Goal: Answer question/provide support

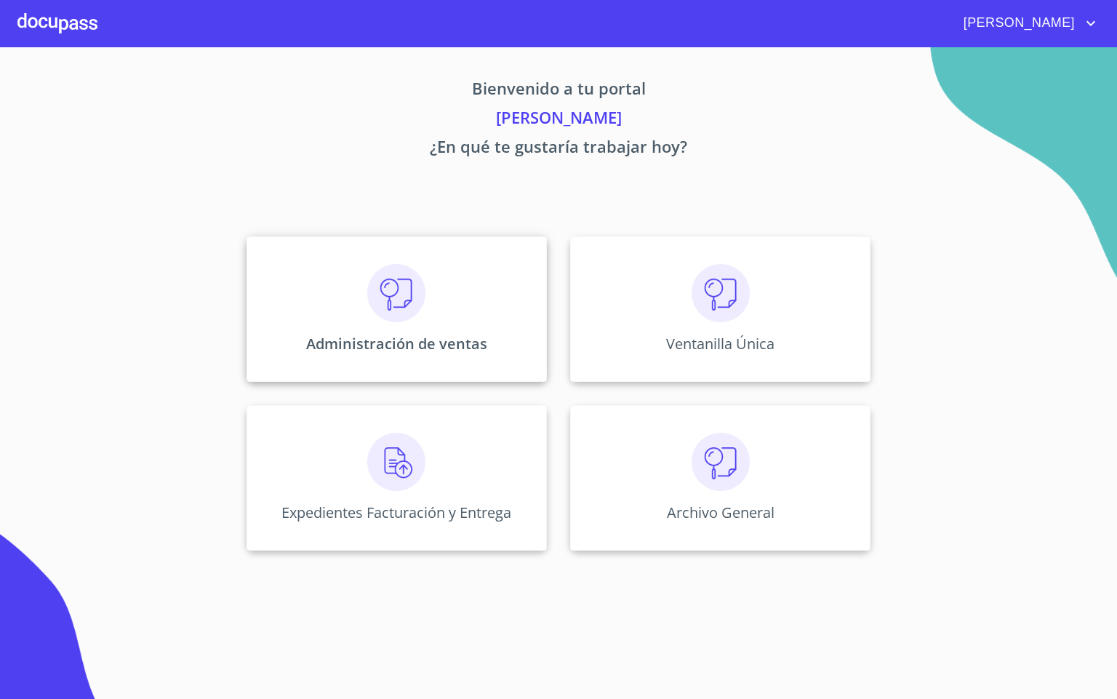
click at [397, 312] on img at bounding box center [396, 293] width 58 height 58
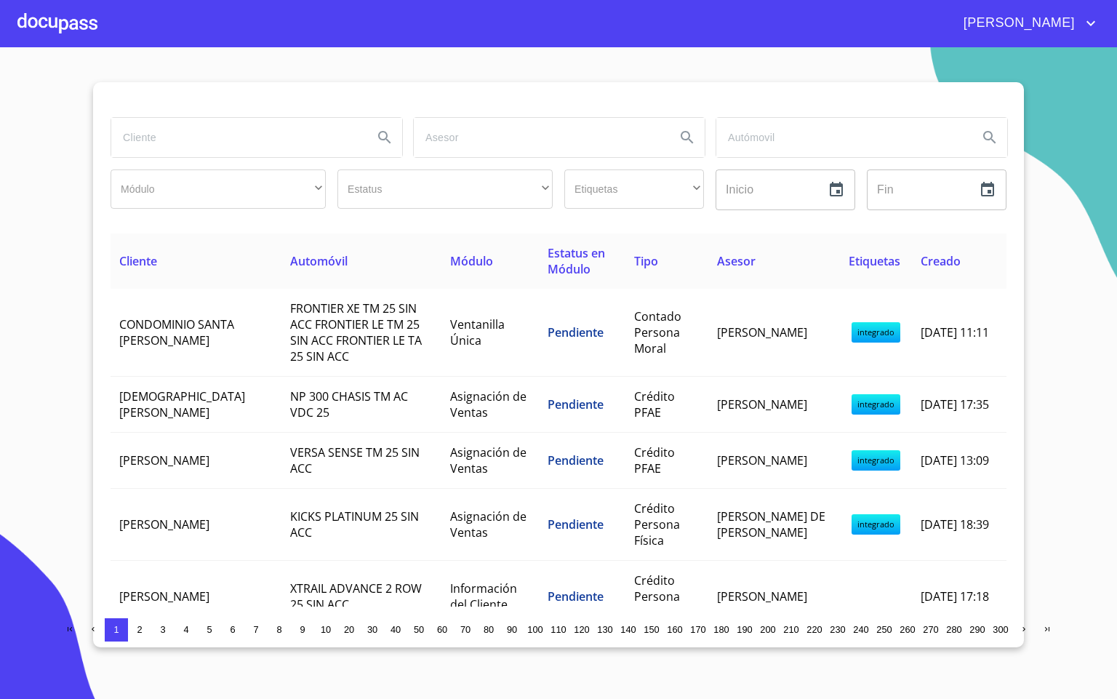
click at [228, 149] on input "search" at bounding box center [236, 137] width 250 height 39
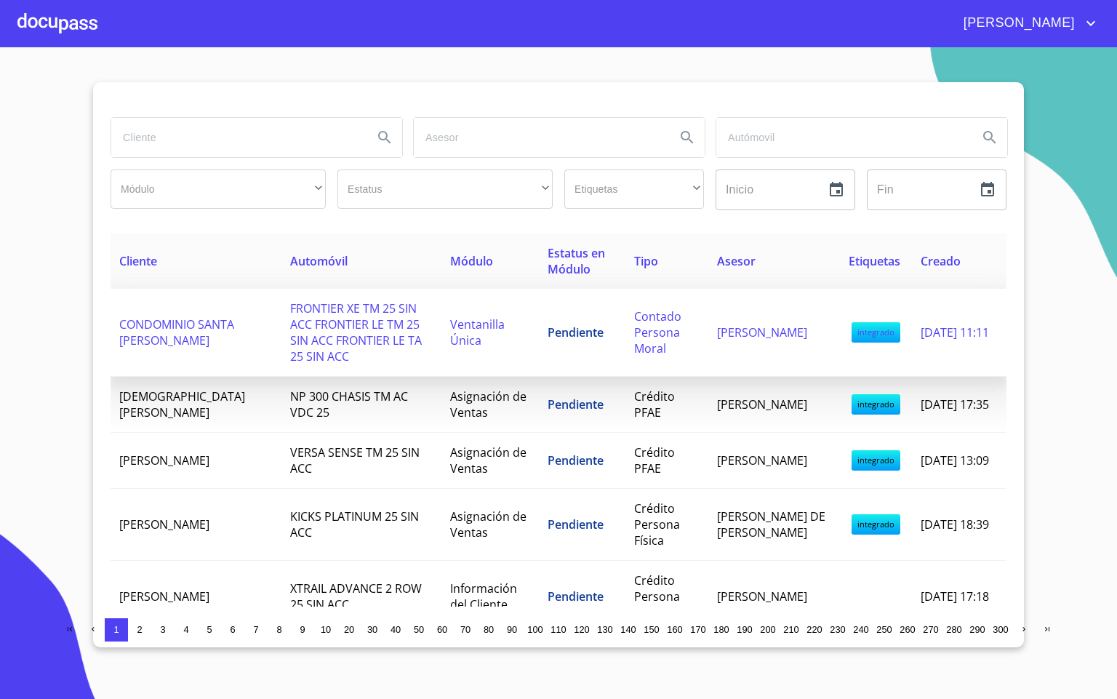
click at [236, 330] on td "CONDOMINIO SANTA [PERSON_NAME]" at bounding box center [195, 333] width 171 height 88
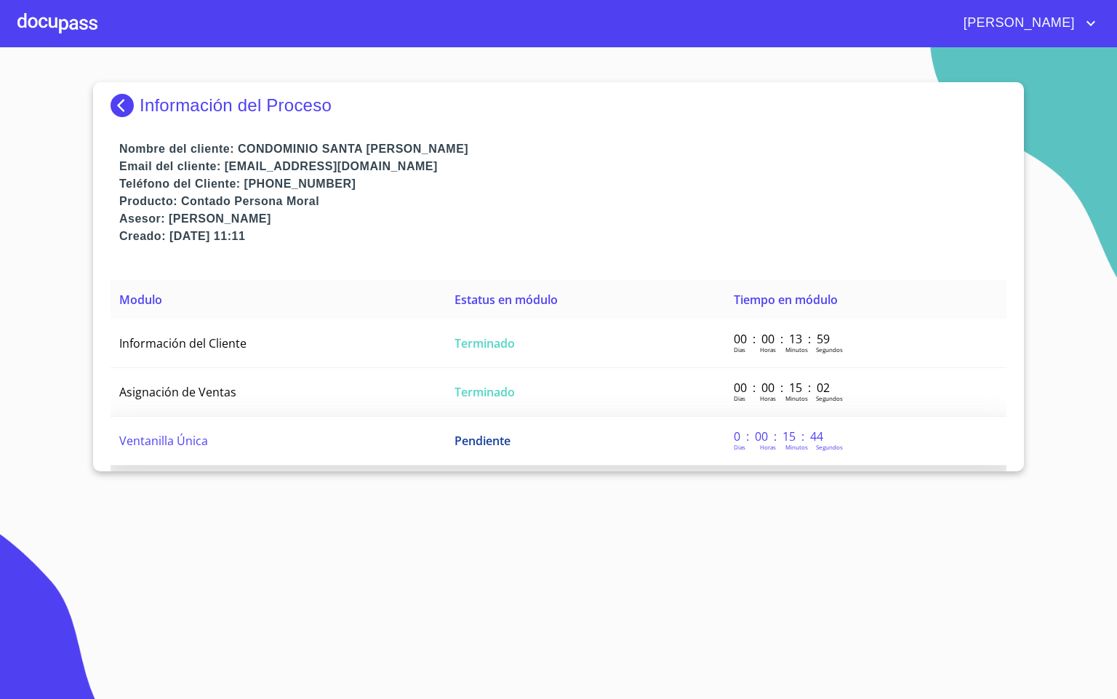
click at [208, 450] on td "Ventanilla Única" at bounding box center [277, 441] width 335 height 49
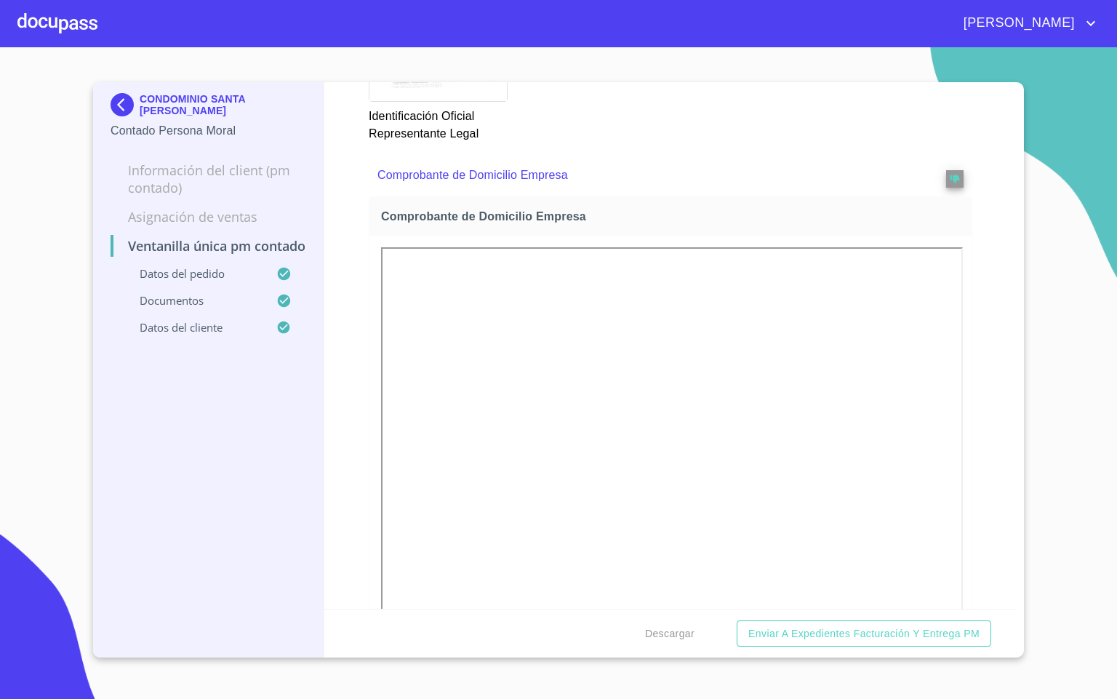
scroll to position [1090, 0]
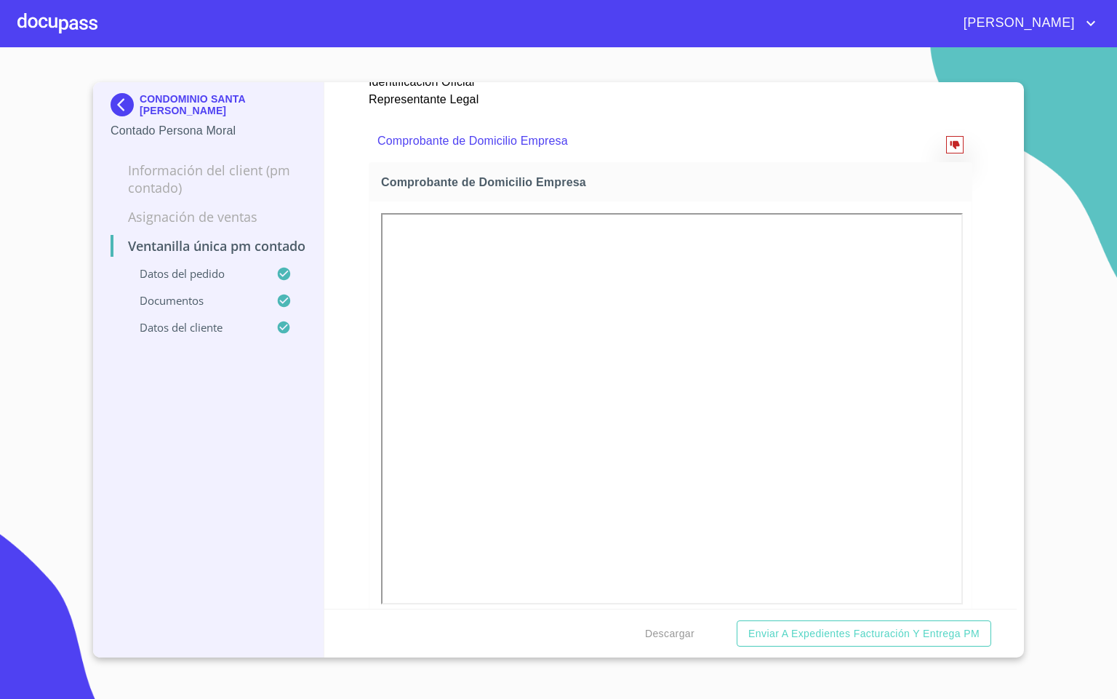
click at [949, 144] on icon "reject" at bounding box center [953, 145] width 9 height 8
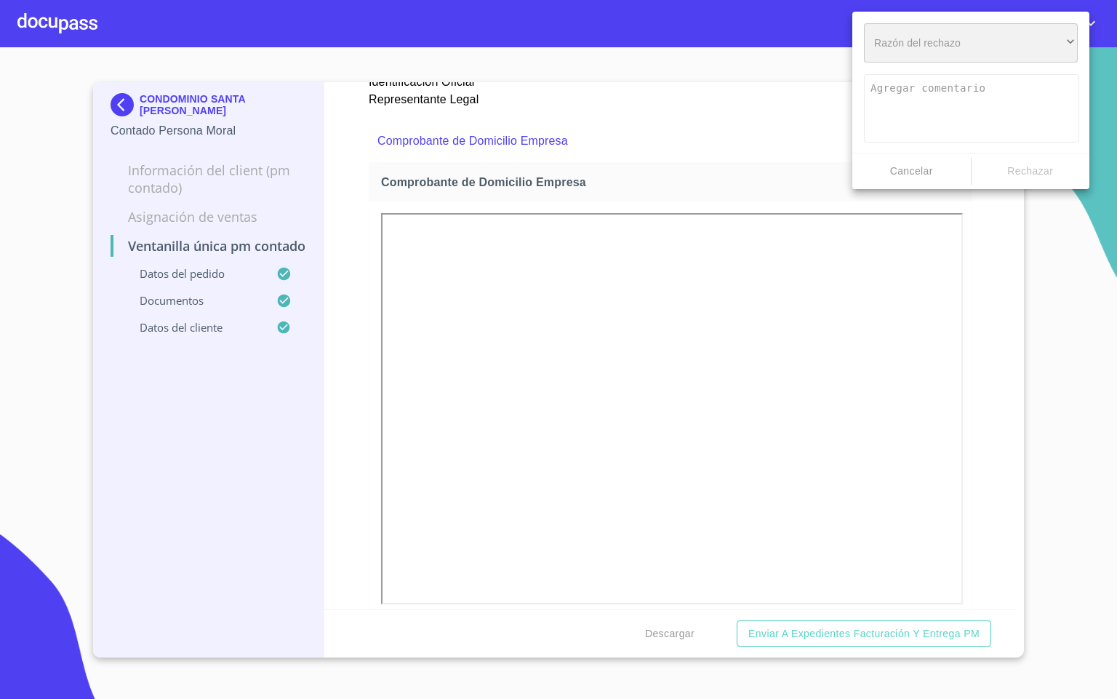
click at [951, 52] on div "​" at bounding box center [971, 42] width 214 height 39
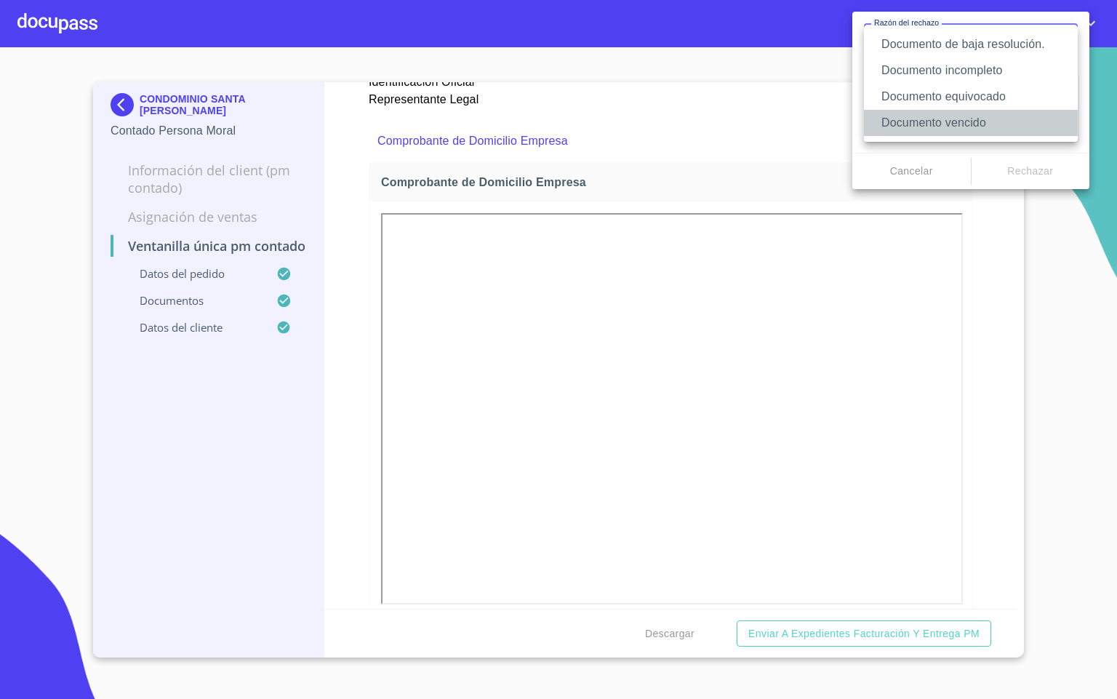
click at [968, 116] on li "Documento vencido" at bounding box center [971, 123] width 214 height 26
type textarea "Favor de enviar de nuevo documento con fecha no mayor a 60 días, puede ser foto…"
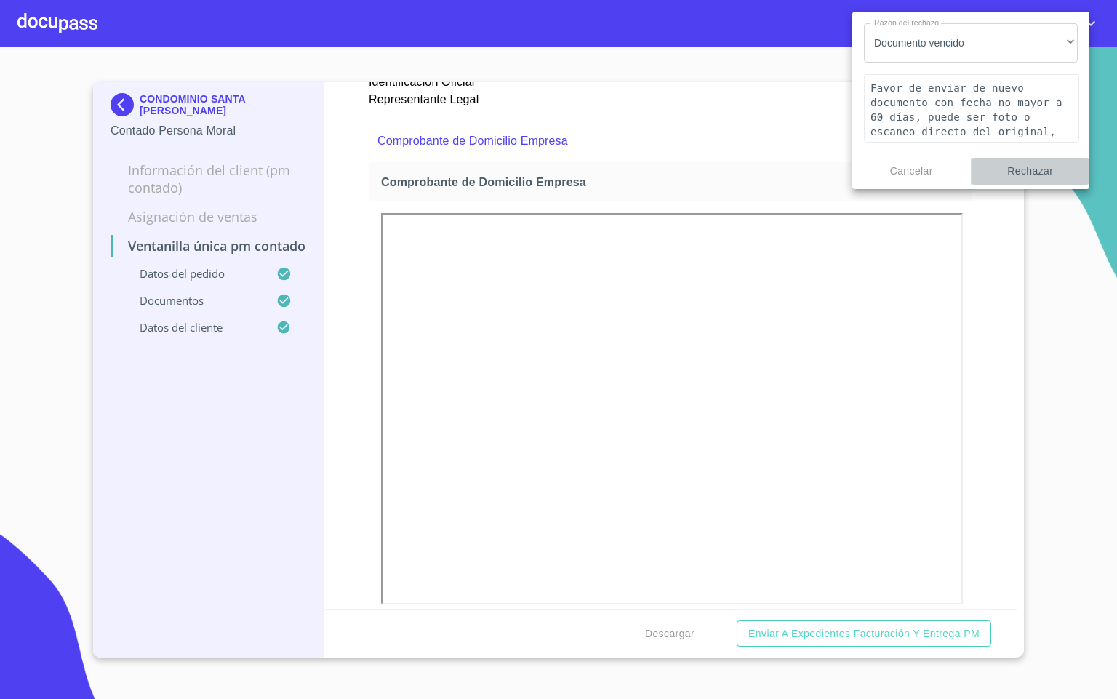
click at [1028, 171] on span "Rechazar" at bounding box center [1030, 171] width 107 height 18
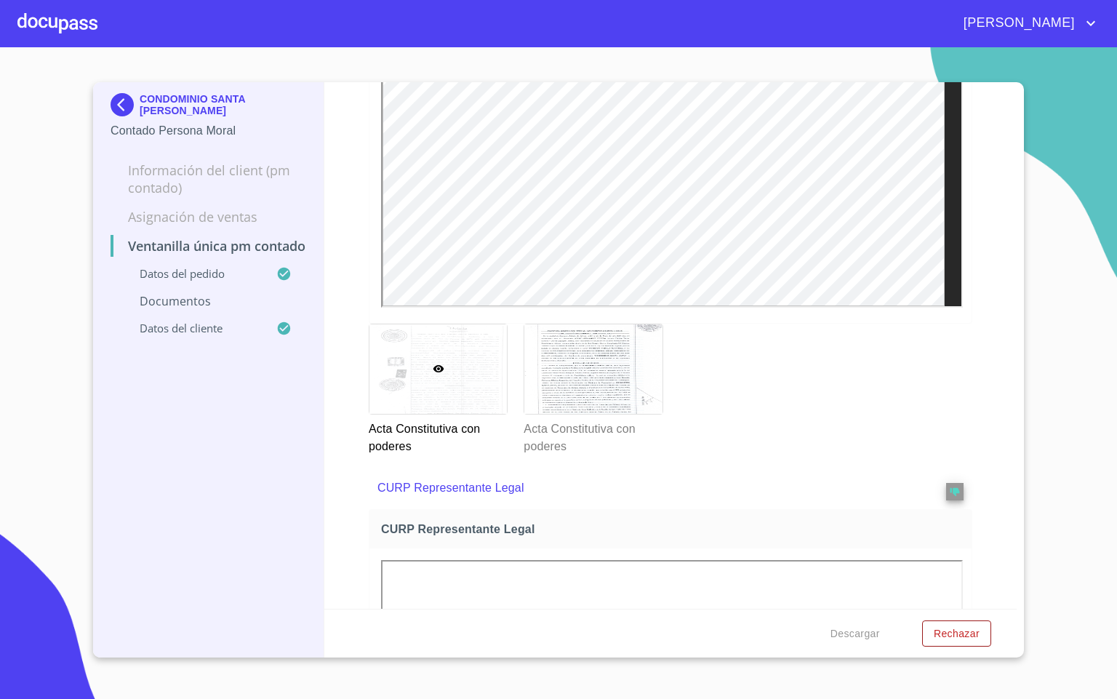
scroll to position [2639, 0]
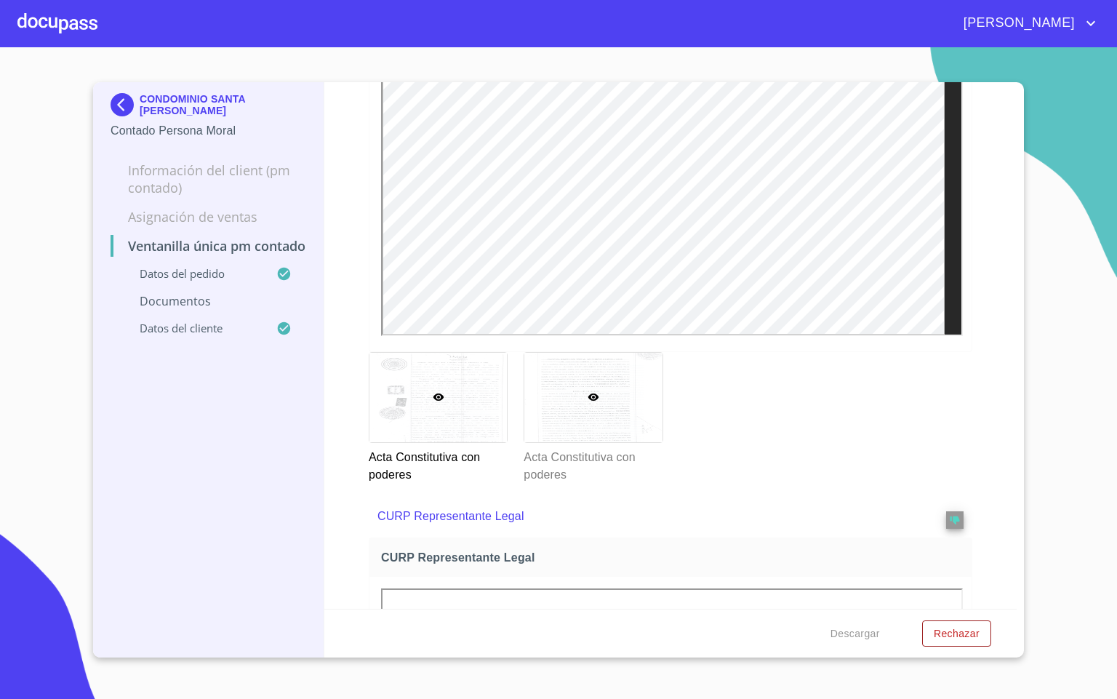
click at [557, 415] on div at bounding box center [592, 397] width 137 height 89
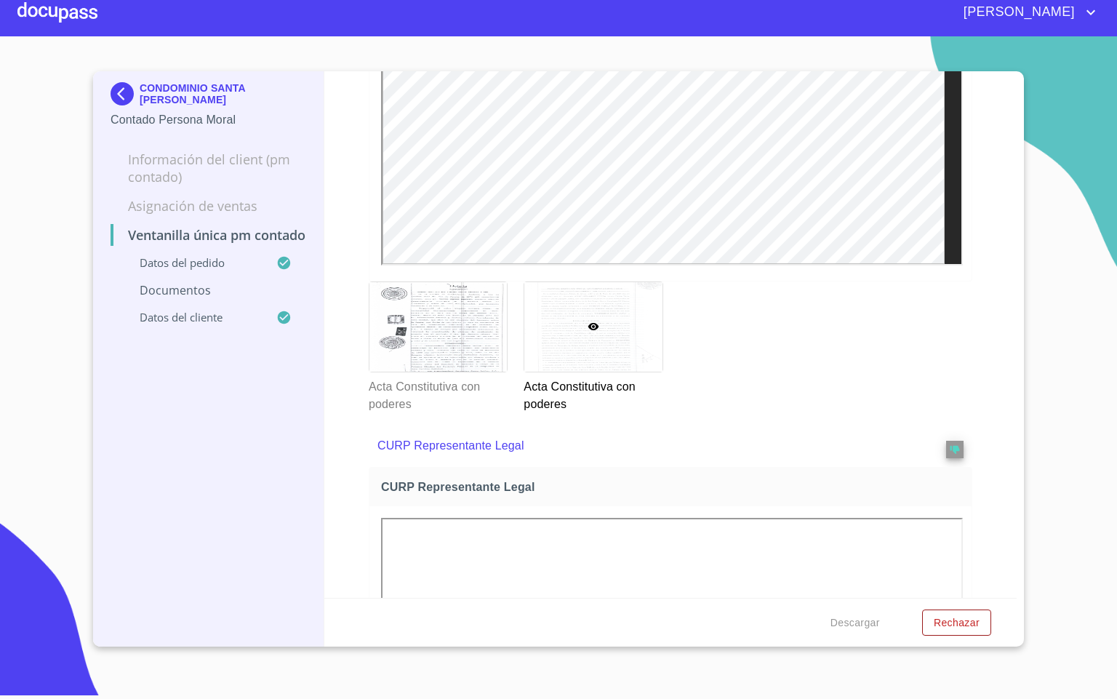
scroll to position [2736, 0]
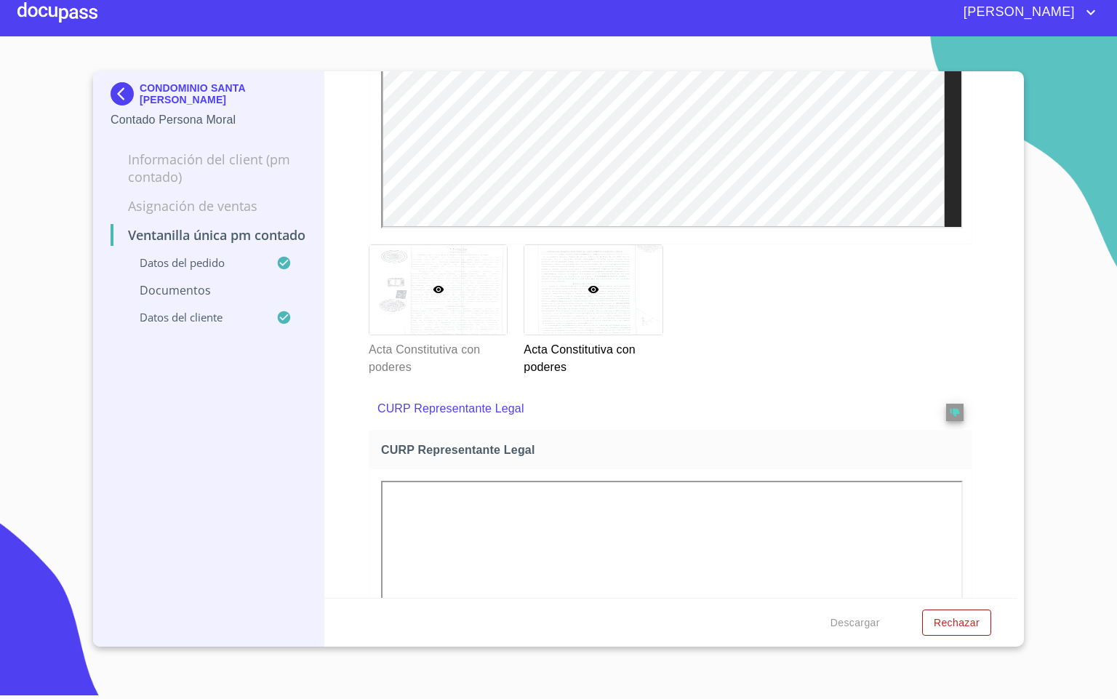
click at [438, 308] on div at bounding box center [437, 289] width 137 height 89
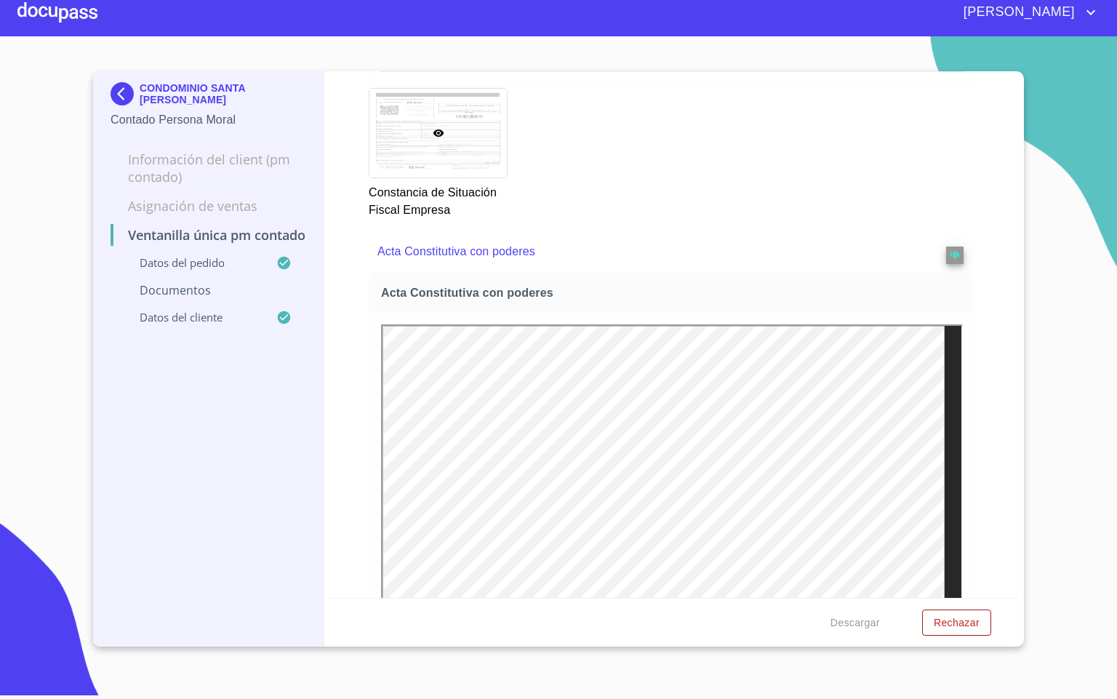
scroll to position [2467, 0]
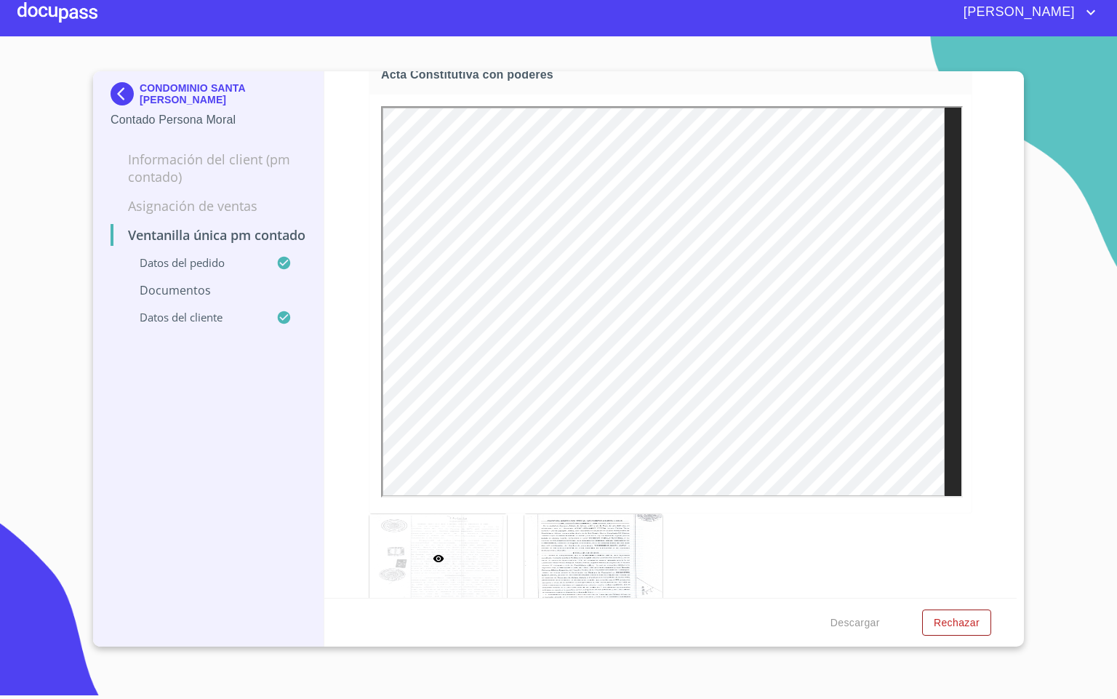
click at [986, 156] on div "Ventanilla única PM contado Datos del pedido Marca   * Nissan ​ Año   * 2025 ​ …" at bounding box center [670, 334] width 693 height 526
